Goal: Task Accomplishment & Management: Use online tool/utility

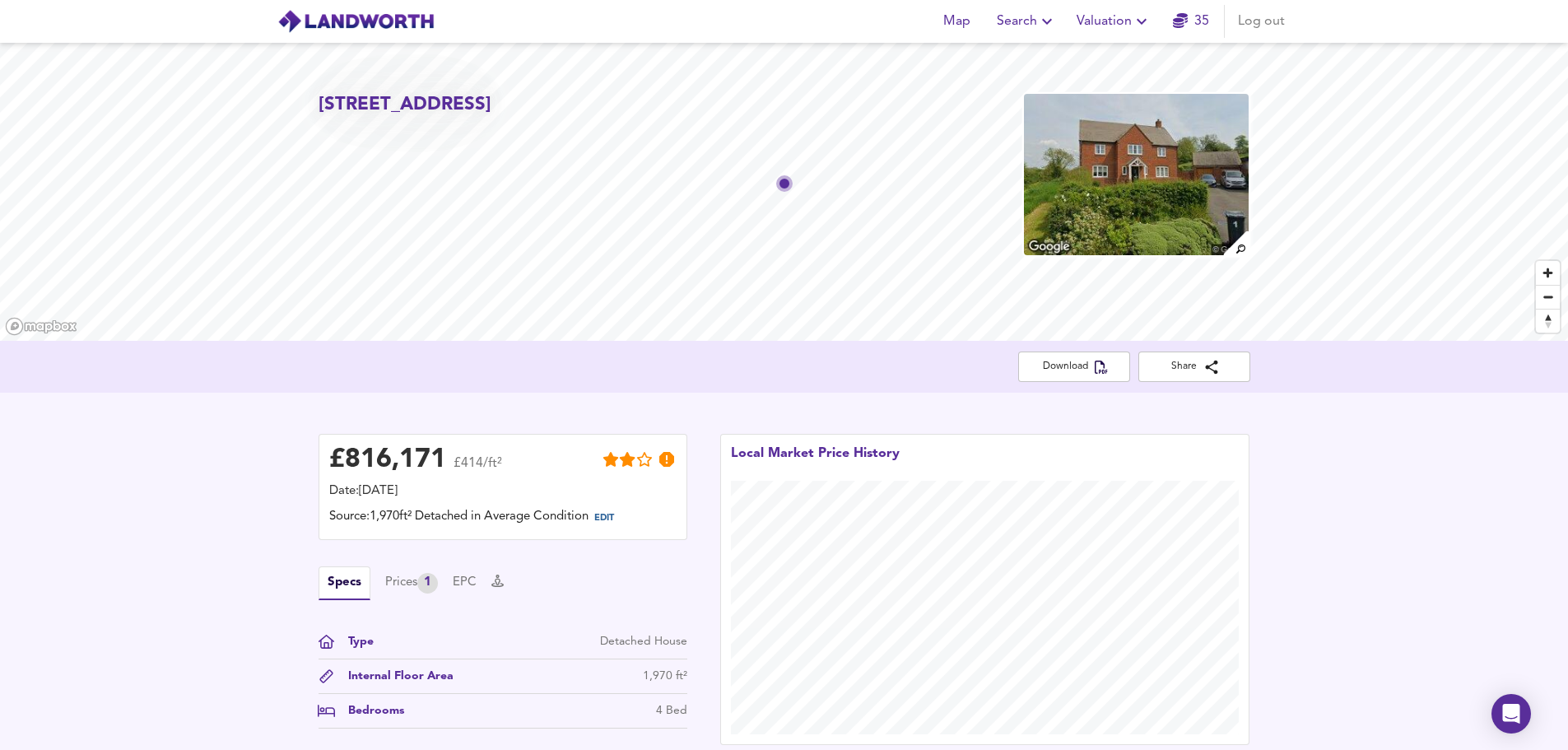
click at [1106, 20] on span "Valuation" at bounding box center [1114, 21] width 75 height 23
click at [1123, 51] on li "New Valuation Report" at bounding box center [1113, 59] width 196 height 30
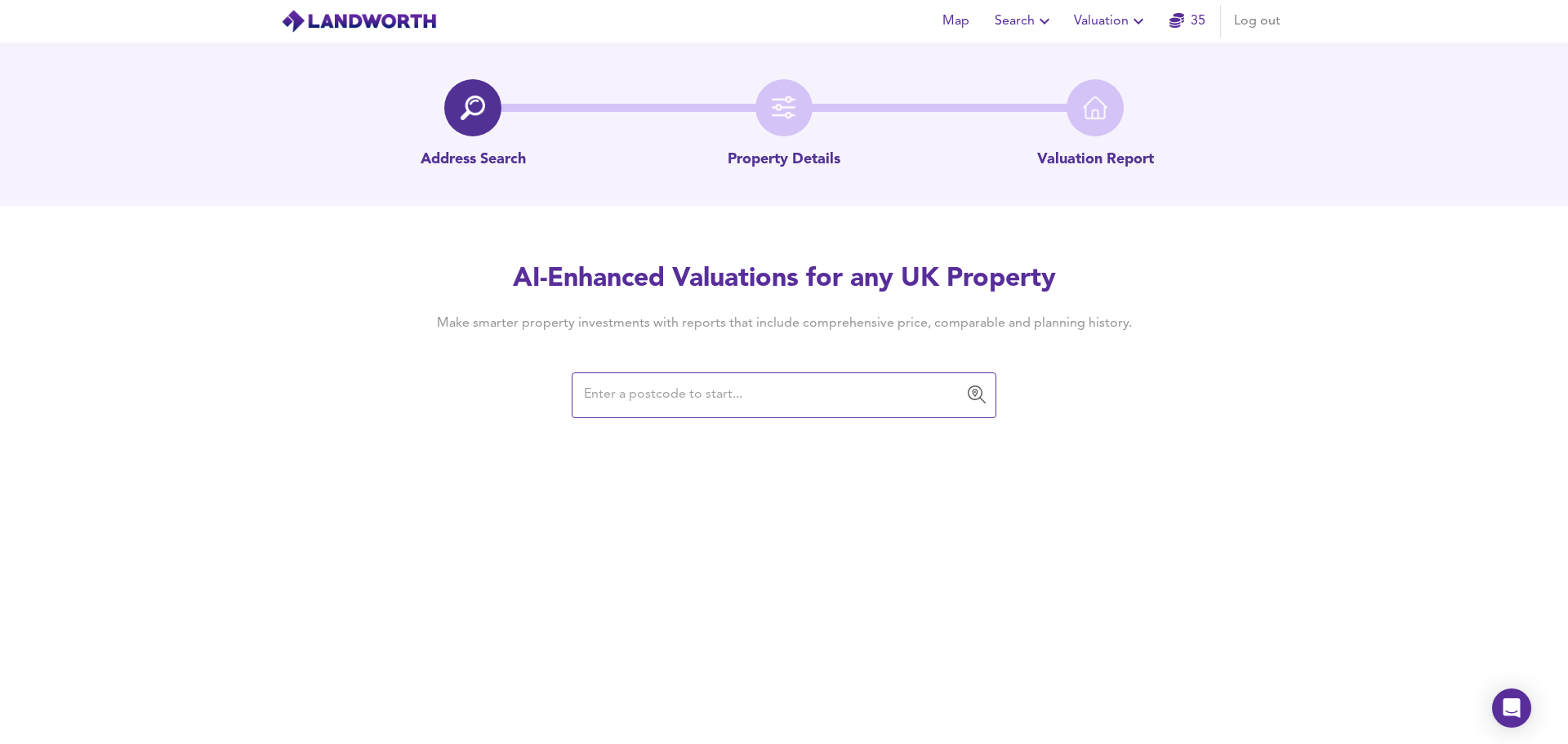
click at [629, 395] on input "text" at bounding box center [771, 395] width 385 height 31
click at [614, 397] on input "text" at bounding box center [771, 395] width 385 height 31
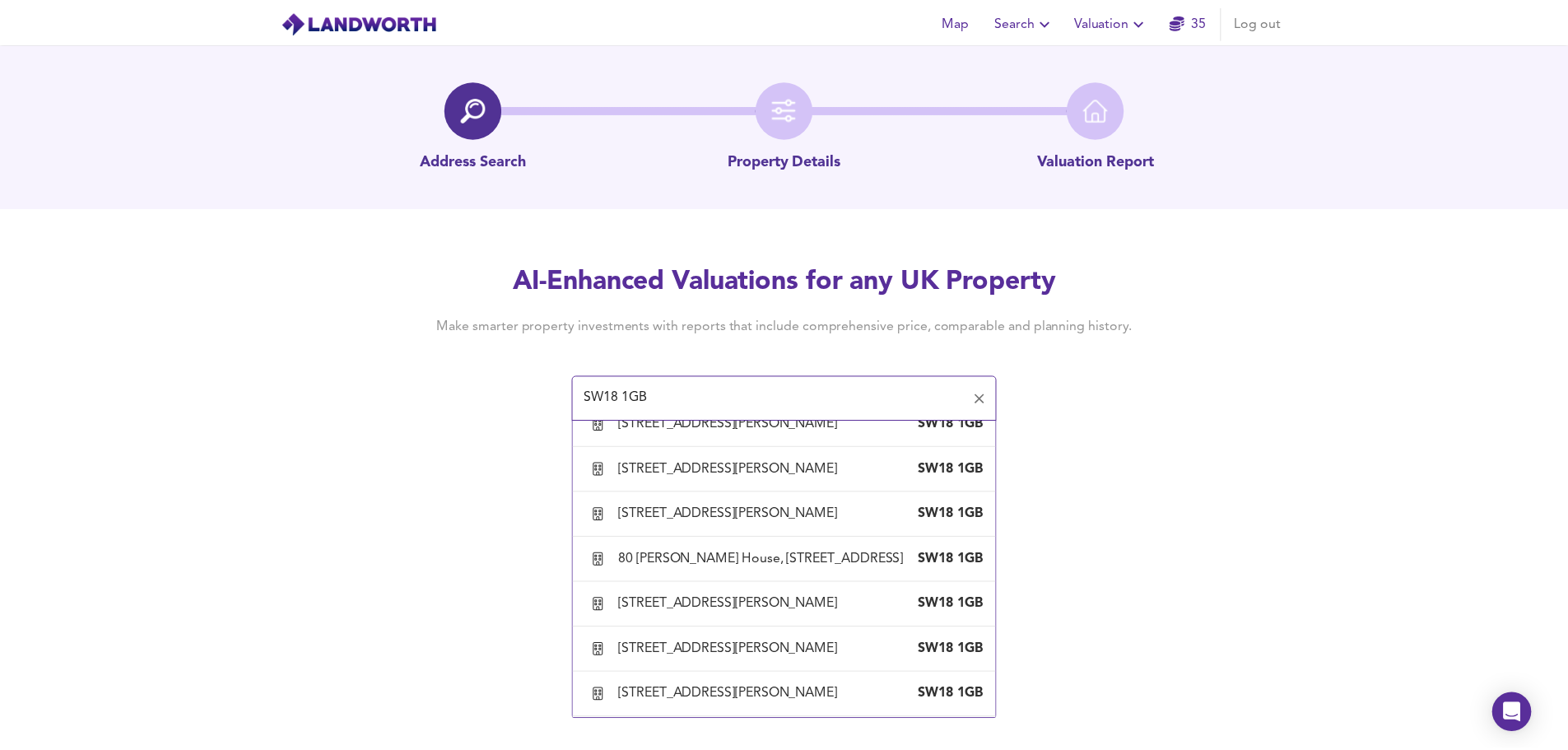
scroll to position [4211, 0]
click at [705, 71] on div "[STREET_ADDRESS][PERSON_NAME]" at bounding box center [736, 62] width 227 height 18
type input "[STREET_ADDRESS][PERSON_NAME]"
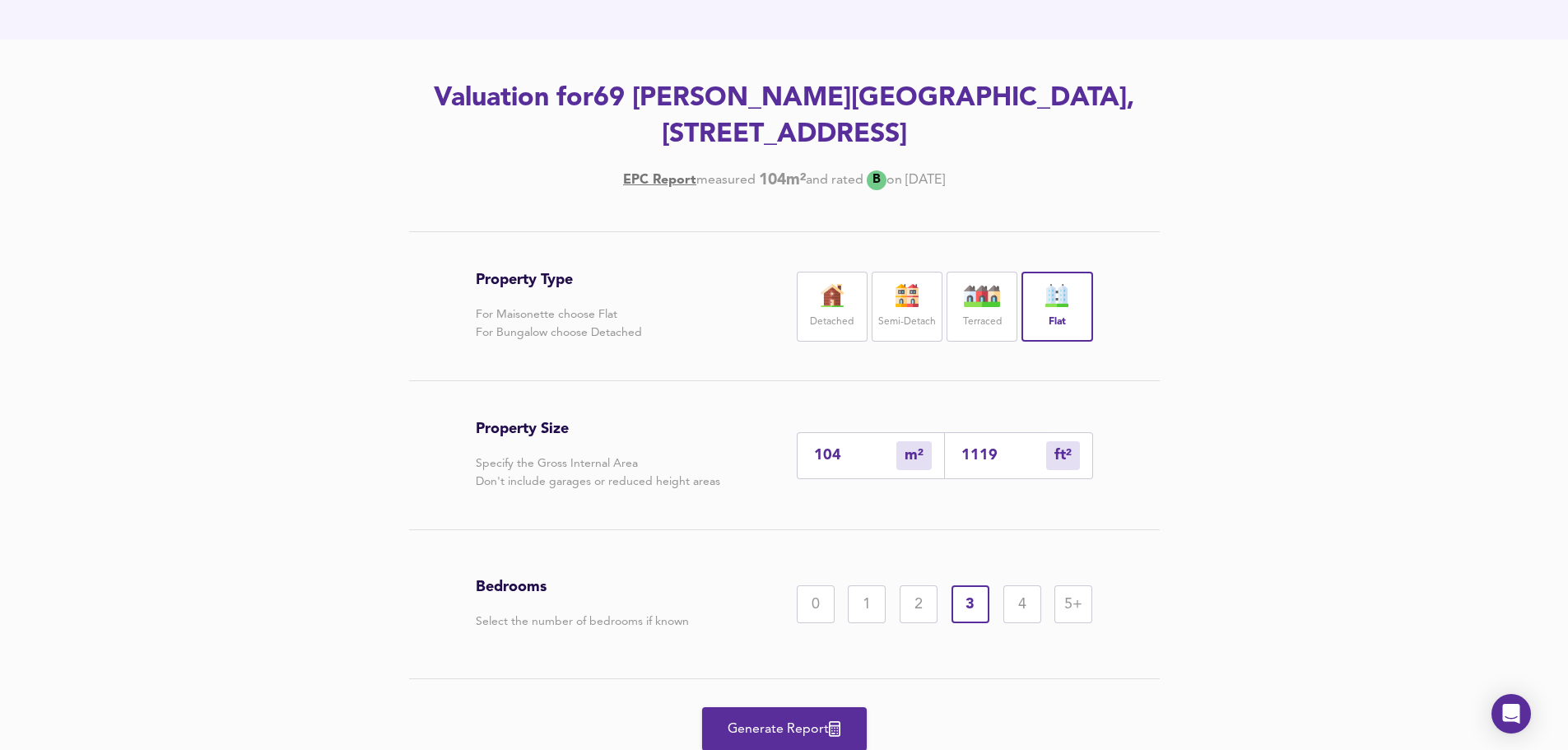
scroll to position [175, 0]
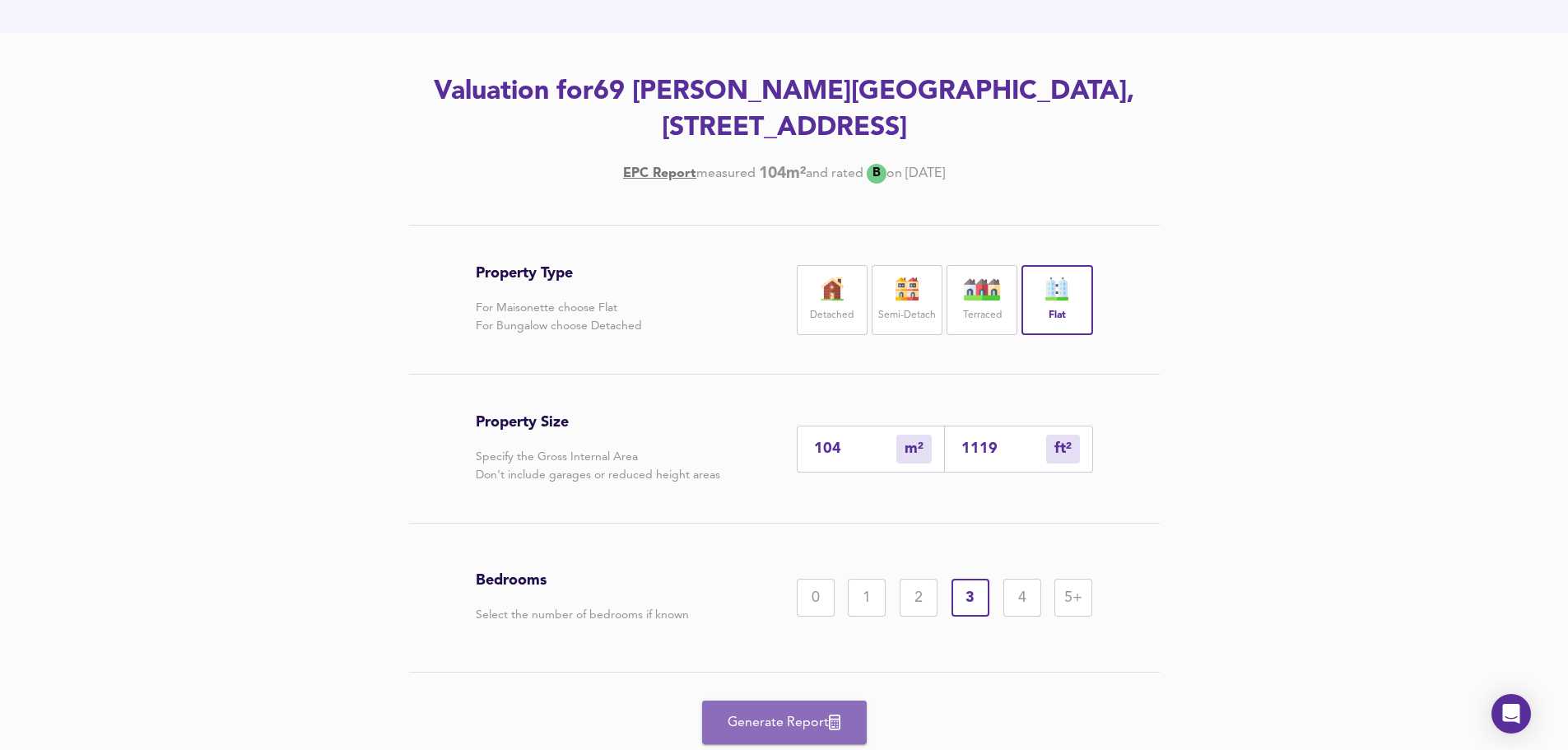
click at [768, 718] on span "Generate Report" at bounding box center [784, 722] width 132 height 23
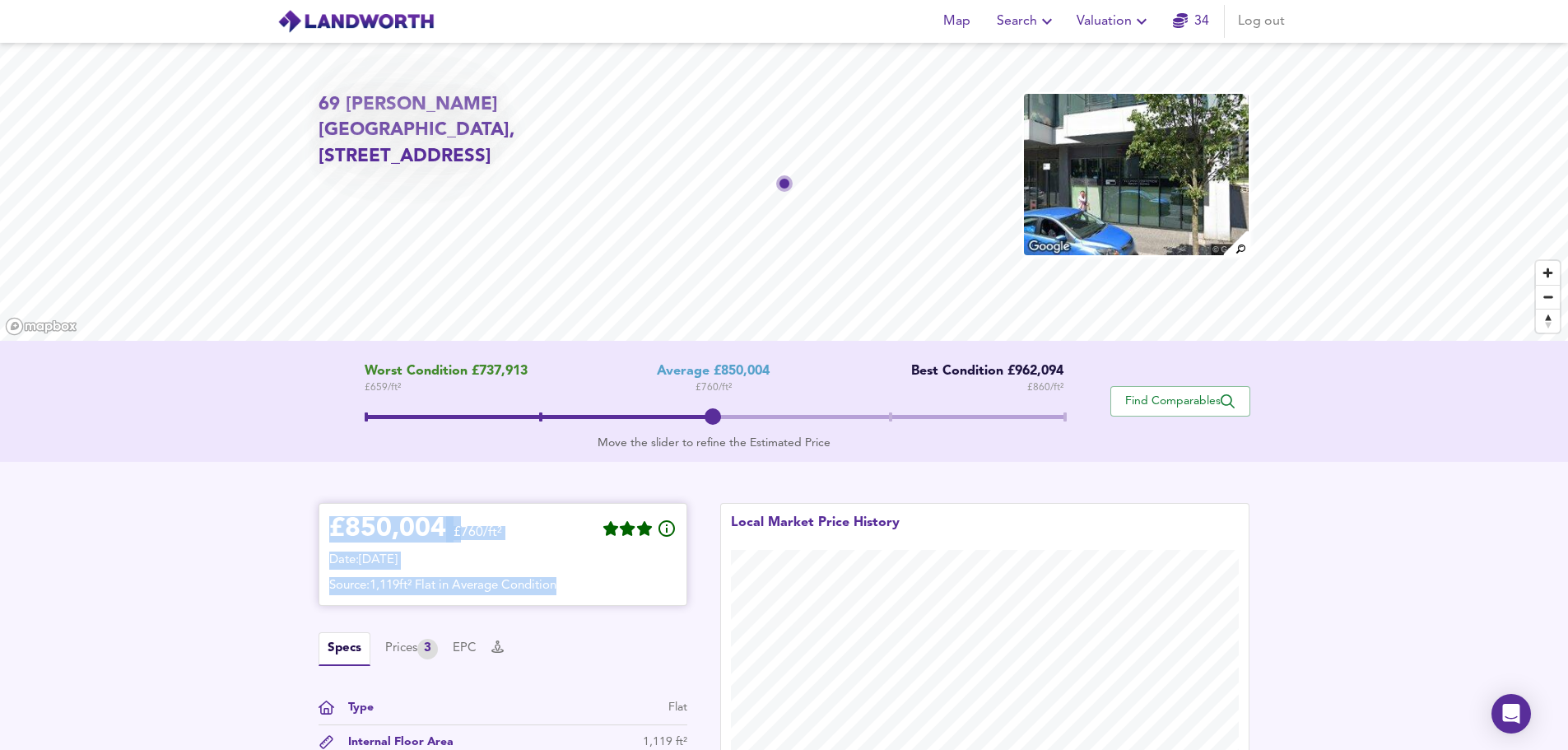
drag, startPoint x: 331, startPoint y: 527, endPoint x: 649, endPoint y: 594, distance: 325.0
click at [649, 594] on div "£ 850,004 £760/ft² Date: [DATE] Source: 1,119ft² Flat in Average Condition" at bounding box center [503, 555] width 347 height 81
copy div "£ 850,004 £760/ft² Date: [DATE] Source: 1,119ft² Flat in Average Condition"
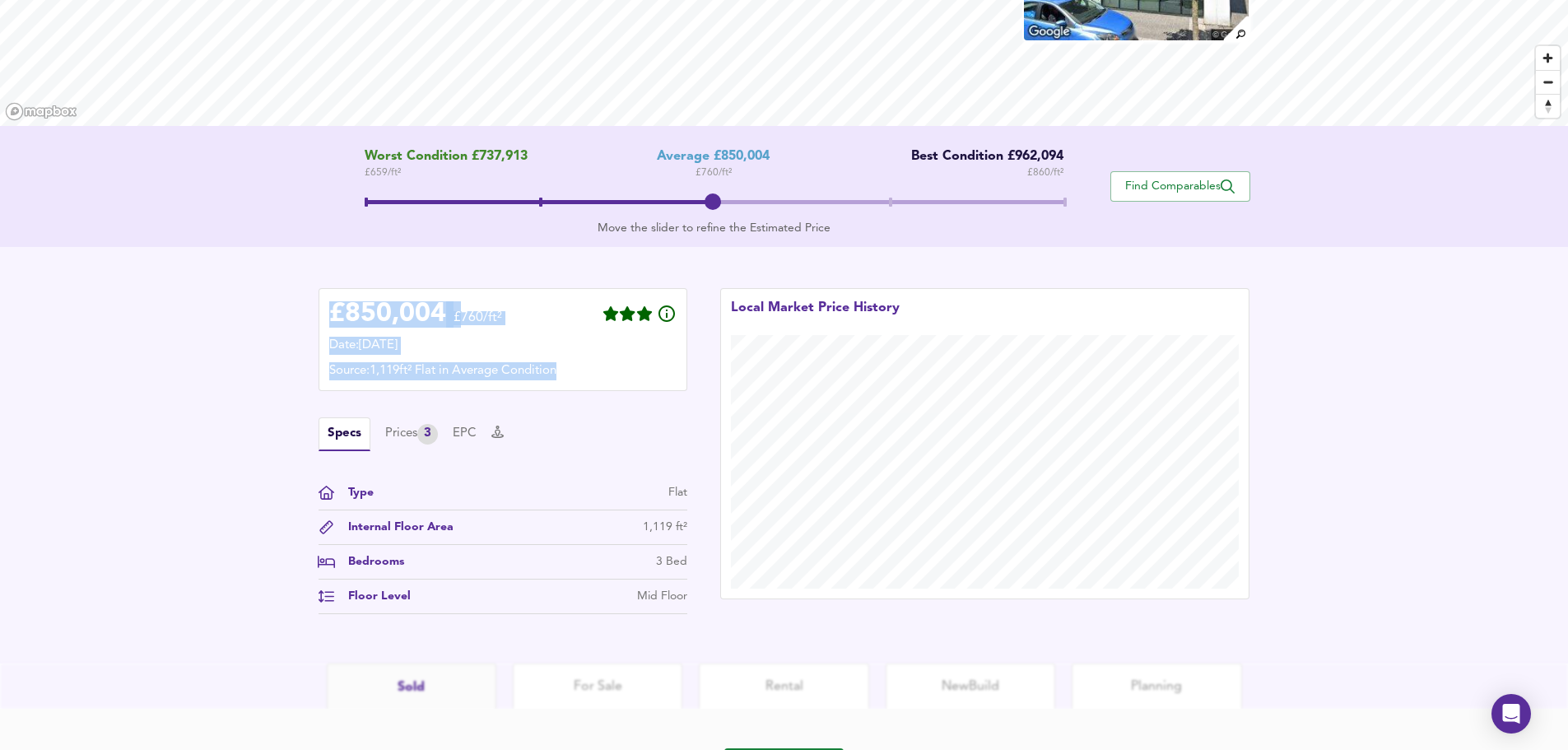
scroll to position [238, 0]
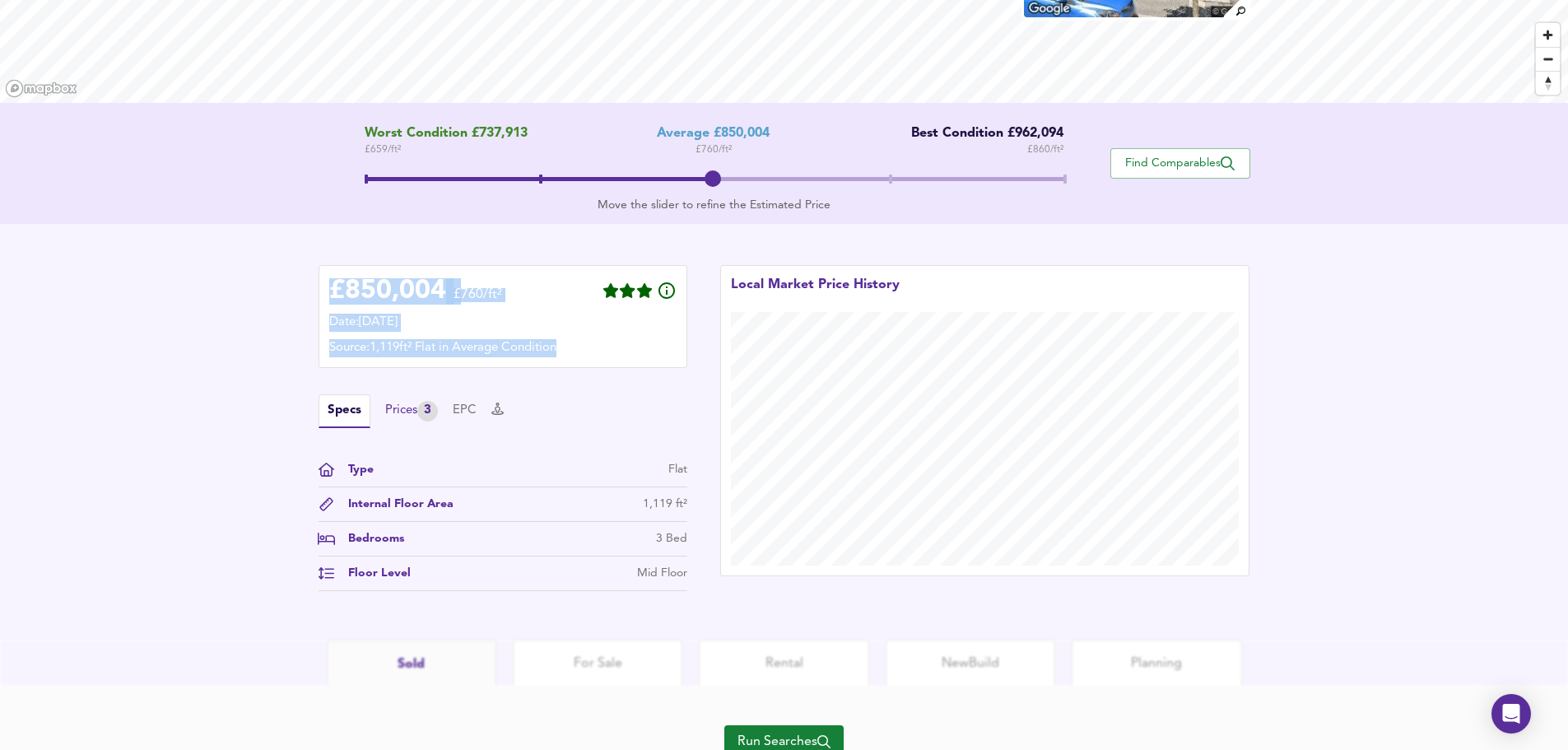
click at [404, 412] on div "Prices 3" at bounding box center [412, 411] width 52 height 21
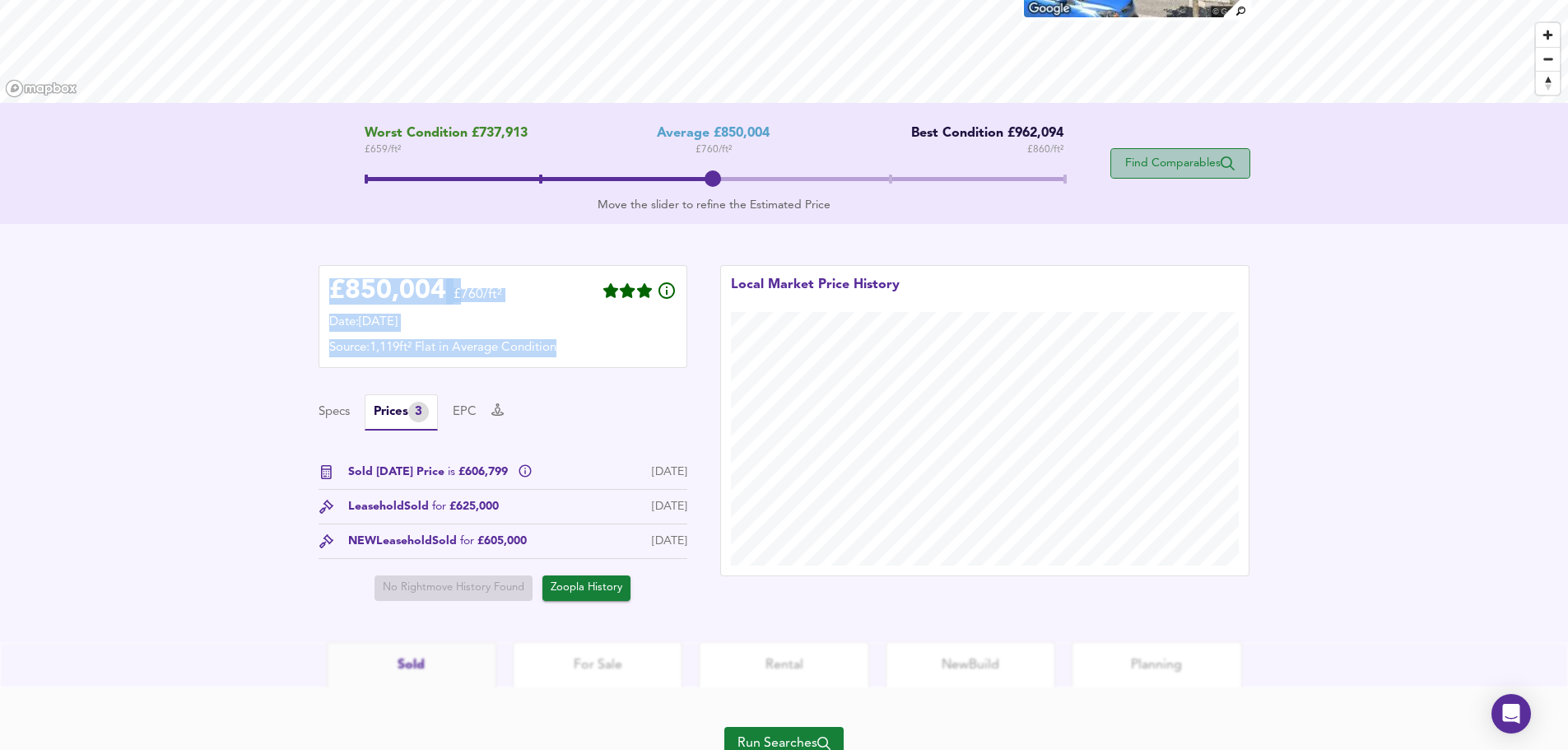
click at [1189, 160] on span "Find Comparables" at bounding box center [1180, 163] width 122 height 15
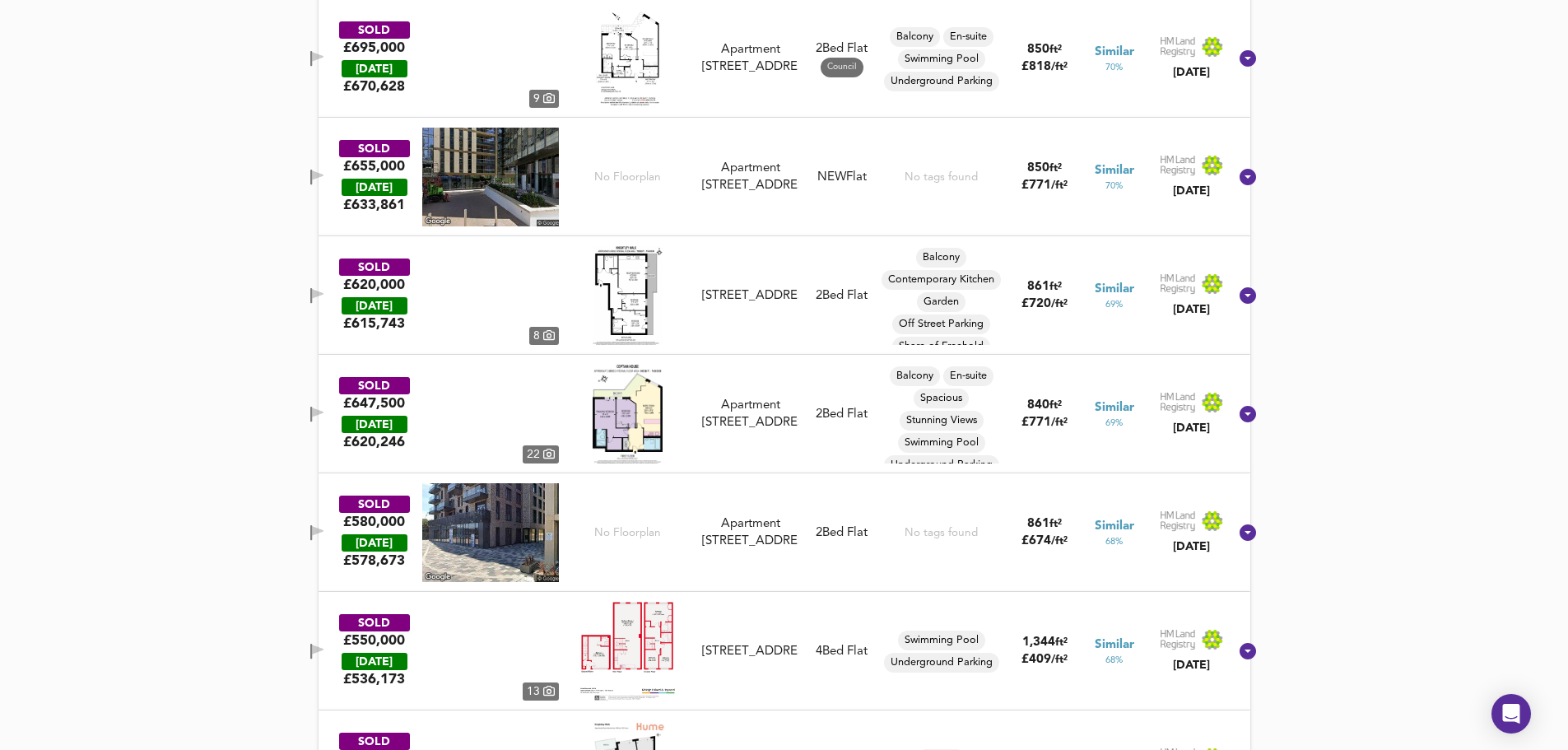
scroll to position [589, 0]
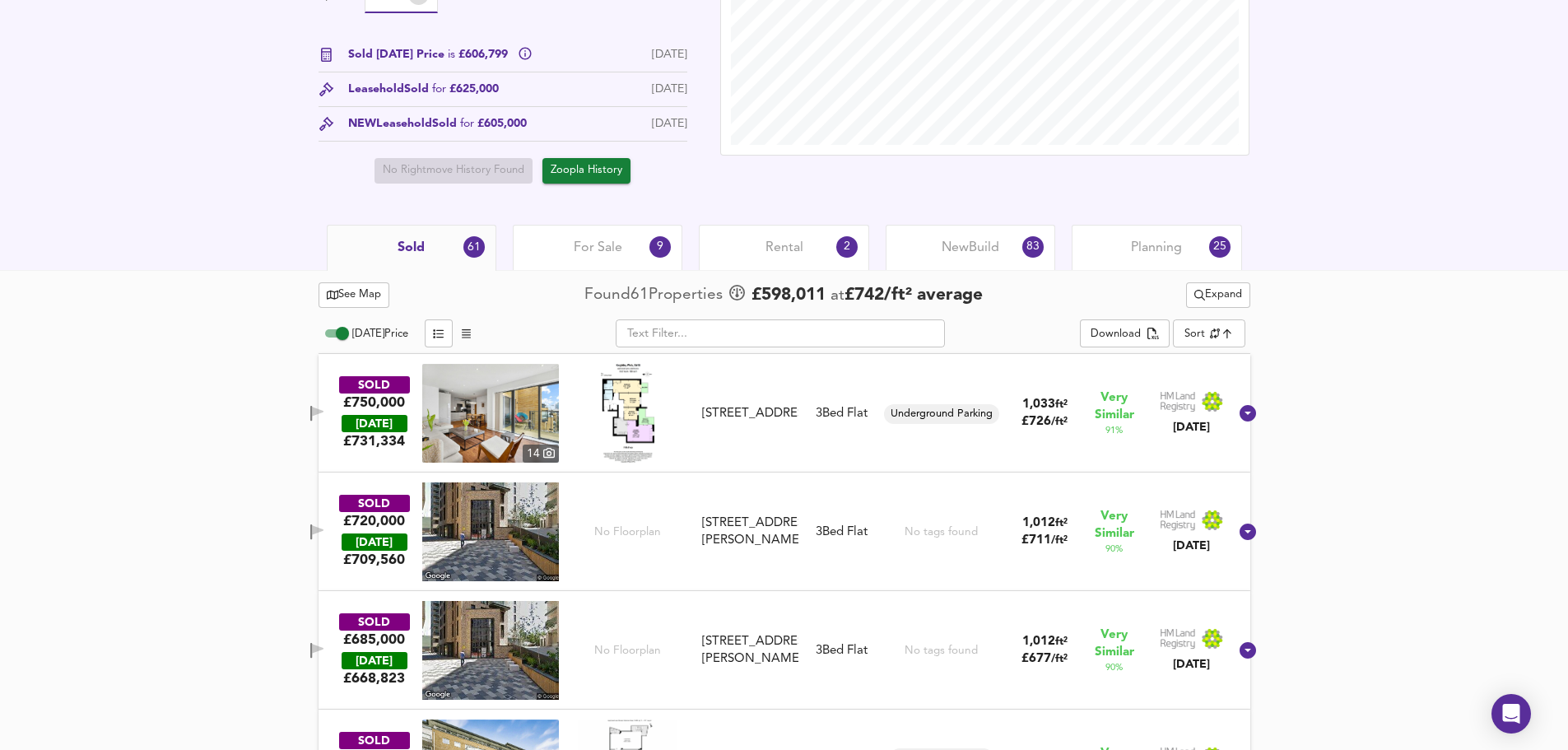
click at [1154, 248] on span "Planning" at bounding box center [1156, 248] width 51 height 18
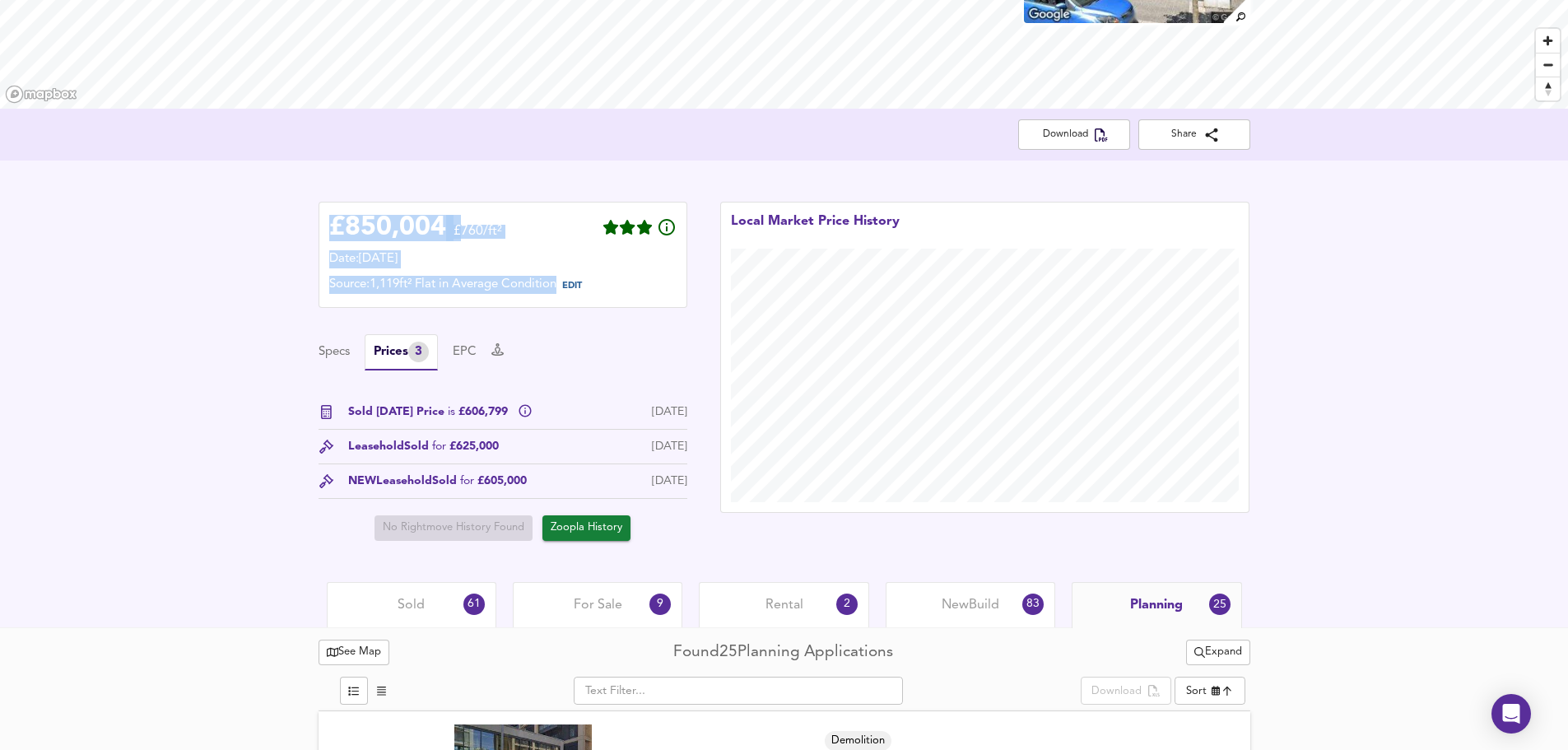
scroll to position [110, 0]
